Goal: Information Seeking & Learning: Learn about a topic

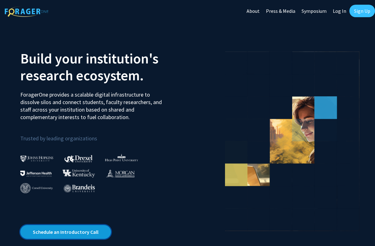
click at [91, 230] on link "Schedule an Introductory Call" at bounding box center [65, 232] width 91 height 14
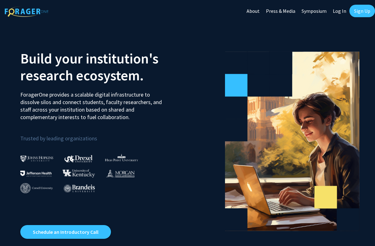
click at [334, 13] on link "Log In" at bounding box center [339, 11] width 20 height 22
select select
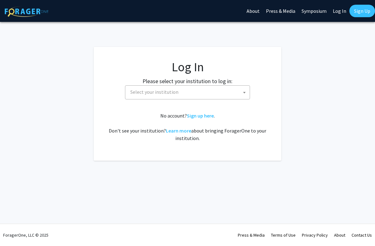
click at [214, 97] on span "Select your institution" at bounding box center [189, 92] width 122 height 13
type input "Joh"
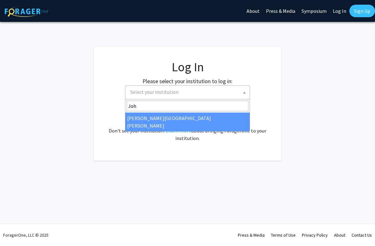
select select "1"
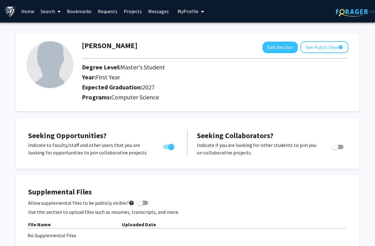
click at [56, 15] on span at bounding box center [58, 12] width 6 height 22
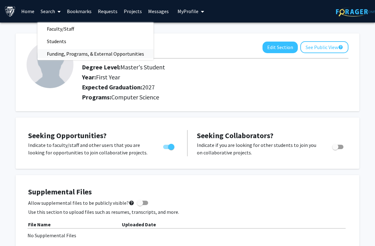
click at [114, 55] on span "Funding, Programs, & External Opportunities" at bounding box center [95, 53] width 116 height 12
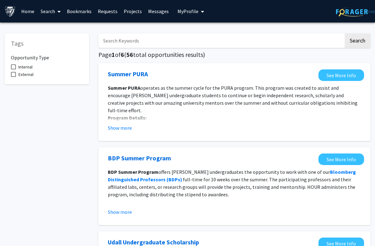
click at [32, 68] on span "Internal" at bounding box center [25, 66] width 14 height 7
click at [13, 69] on input "Internal" at bounding box center [13, 69] width 0 height 0
click at [32, 68] on span "Internal" at bounding box center [25, 66] width 14 height 7
click at [13, 69] on input "Internal" at bounding box center [13, 69] width 0 height 0
checkbox input "false"
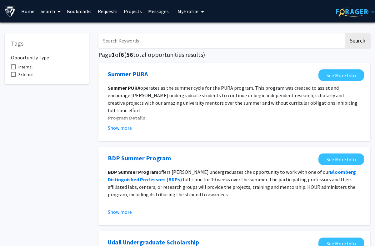
click at [31, 9] on link "Home" at bounding box center [27, 11] width 19 height 22
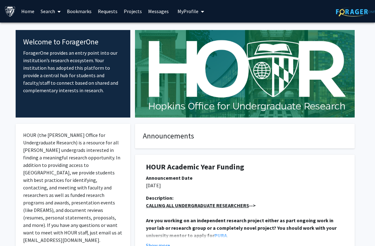
click at [122, 10] on link "Projects" at bounding box center [133, 11] width 24 height 22
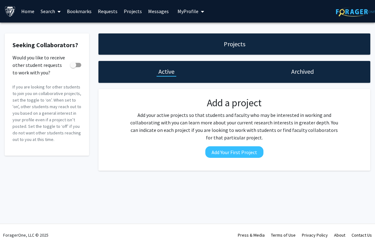
click at [102, 8] on link "Requests" at bounding box center [108, 11] width 26 height 22
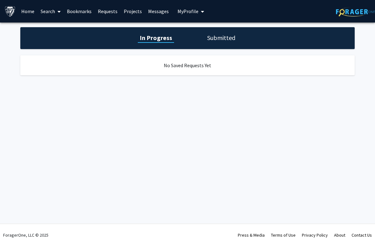
click at [73, 9] on link "Bookmarks" at bounding box center [79, 11] width 31 height 22
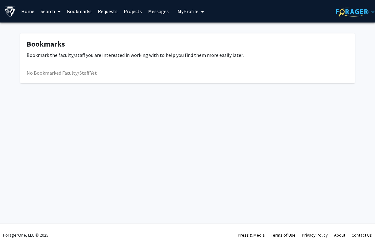
click at [57, 9] on span at bounding box center [58, 12] width 6 height 22
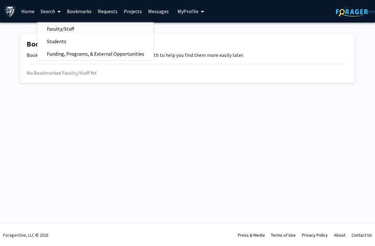
click at [67, 30] on span "Faculty/Staff" at bounding box center [60, 28] width 46 height 12
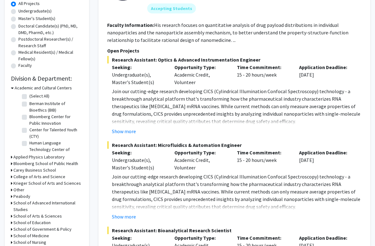
scroll to position [119, 0]
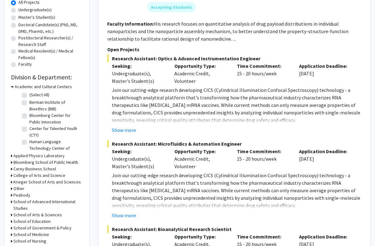
click at [29, 144] on label "Human Language Technology Center of Excellence (HLTCOE)" at bounding box center [55, 148] width 52 height 20
click at [29, 142] on input "Human Language Technology Center of Excellence (HLTCOE)" at bounding box center [31, 140] width 4 height 4
checkbox input "true"
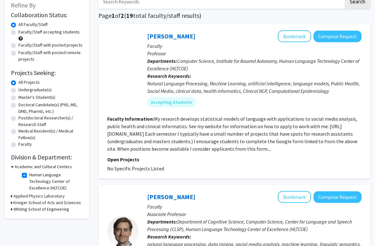
scroll to position [42, 0]
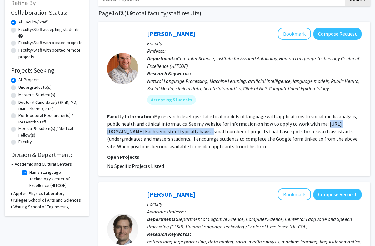
drag, startPoint x: 107, startPoint y: 132, endPoint x: 227, endPoint y: 131, distance: 119.9
click at [227, 131] on fg-read-more "My research develops statistical models of language with applications to social…" at bounding box center [232, 131] width 250 height 36
copy fg-read-more "https://www.cs.jhu.edu/~mdredze/prospective-students/"
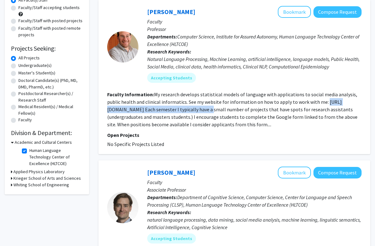
scroll to position [64, 0]
click at [13, 187] on div "Whiting School of Engineering" at bounding box center [47, 184] width 72 height 7
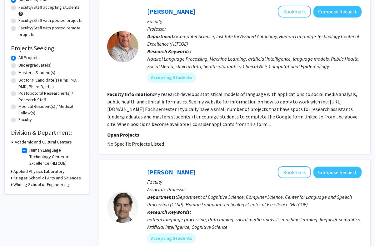
click at [13, 187] on div "Whiting School of Engineering" at bounding box center [47, 184] width 72 height 7
click at [12, 187] on icon at bounding box center [12, 184] width 2 height 7
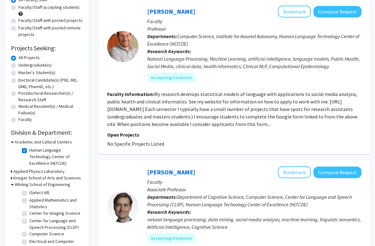
click at [12, 187] on icon at bounding box center [12, 184] width 3 height 7
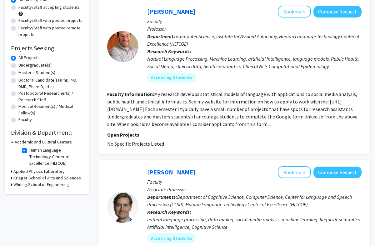
click at [12, 185] on icon at bounding box center [12, 184] width 2 height 7
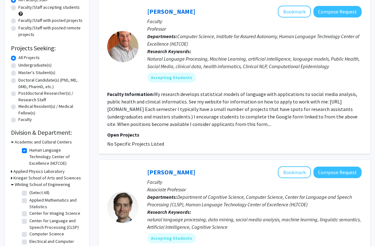
click at [29, 195] on label "(Select All)" at bounding box center [39, 192] width 20 height 7
click at [29, 193] on input "(Select All)" at bounding box center [31, 191] width 4 height 4
checkbox input "true"
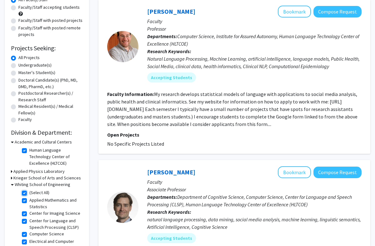
checkbox input "true"
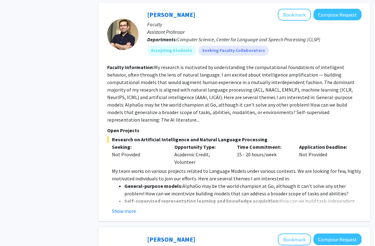
scroll to position [380, 0]
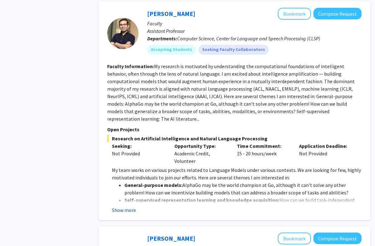
click at [131, 206] on button "Show more" at bounding box center [124, 209] width 24 height 7
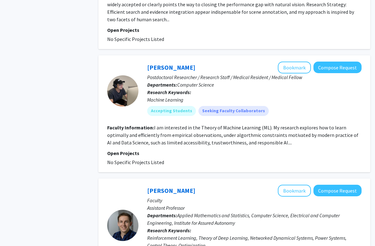
scroll to position [1417, 0]
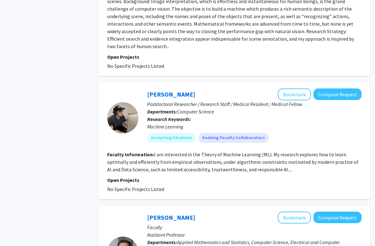
click at [207, 88] on div "Thanh Nguyen-Tang Bookmark Compose Request" at bounding box center [254, 94] width 214 height 12
click at [205, 151] on fg-read-more "I am interested in the Theory of Machine Learning (ML). My research explores ho…" at bounding box center [232, 161] width 251 height 21
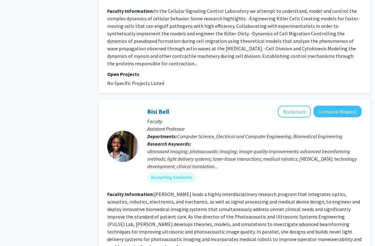
scroll to position [1921, 0]
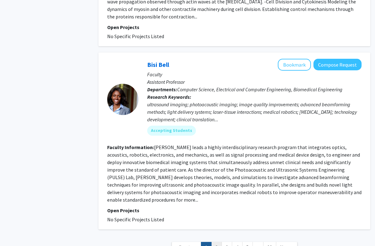
click at [219, 242] on link "2" at bounding box center [216, 247] width 11 height 11
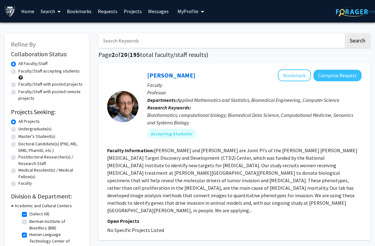
click at [228, 45] on input "Search Keywords" at bounding box center [220, 40] width 245 height 14
type input "shu"
click at [344, 33] on button "Search" at bounding box center [357, 40] width 26 height 14
checkbox input "false"
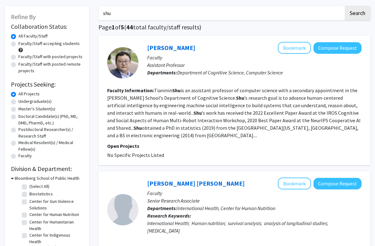
scroll to position [15, 0]
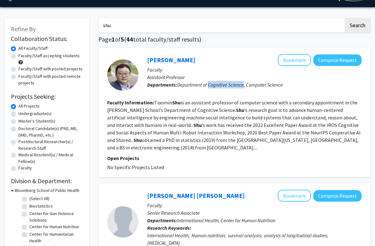
drag, startPoint x: 208, startPoint y: 85, endPoint x: 243, endPoint y: 88, distance: 34.7
click at [243, 88] on p "Departments: Department of Cognitive Science, Computer Science" at bounding box center [254, 84] width 214 height 7
click at [239, 103] on fg-read-more "Tianmin Shu is an assistant professor of computer science with a secondary appo…" at bounding box center [233, 124] width 253 height 51
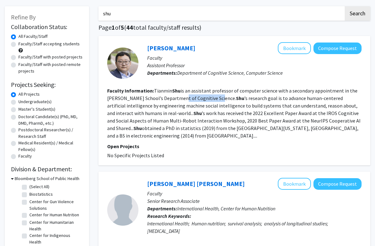
drag, startPoint x: 174, startPoint y: 98, endPoint x: 211, endPoint y: 100, distance: 37.8
click at [211, 100] on fg-read-more "Tianmin Shu is an assistant professor of computer science with a secondary appo…" at bounding box center [233, 112] width 253 height 51
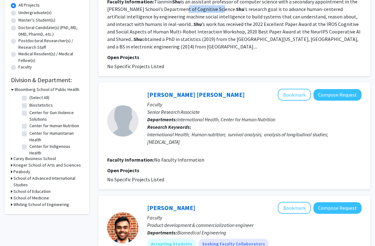
scroll to position [0, 0]
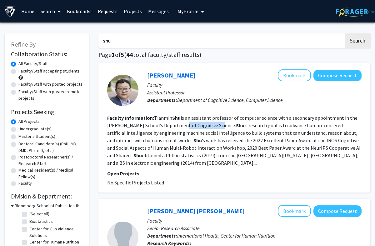
click at [255, 39] on input "shu" at bounding box center [220, 40] width 245 height 14
type input "s"
type input "wang"
click at [344, 33] on button "Search" at bounding box center [357, 40] width 26 height 14
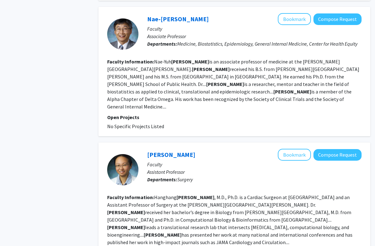
scroll to position [798, 0]
